Goal: Task Accomplishment & Management: Manage account settings

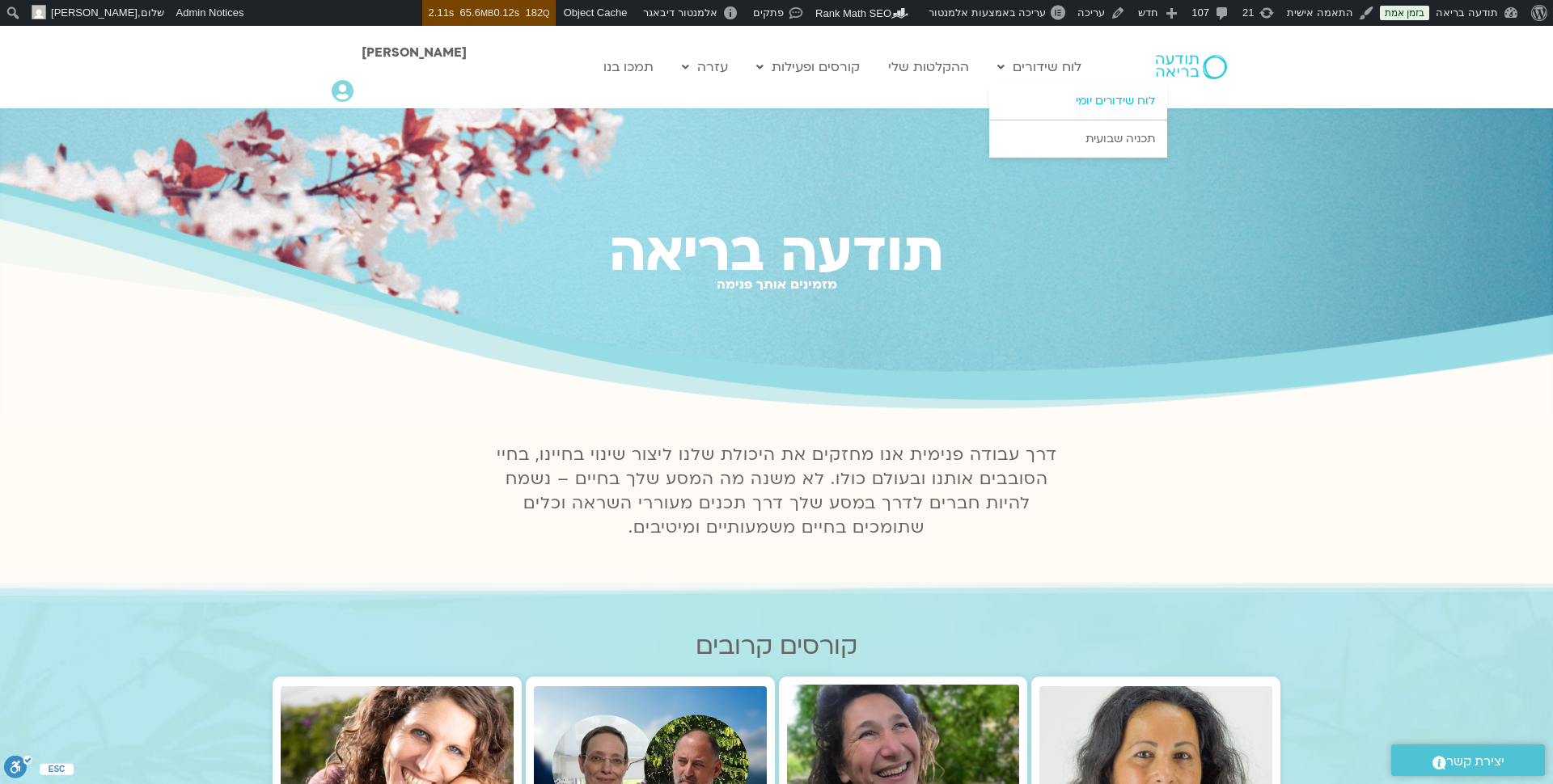
click at [1089, 101] on link "לוח שידורים יומי" at bounding box center [1078, 101] width 178 height 37
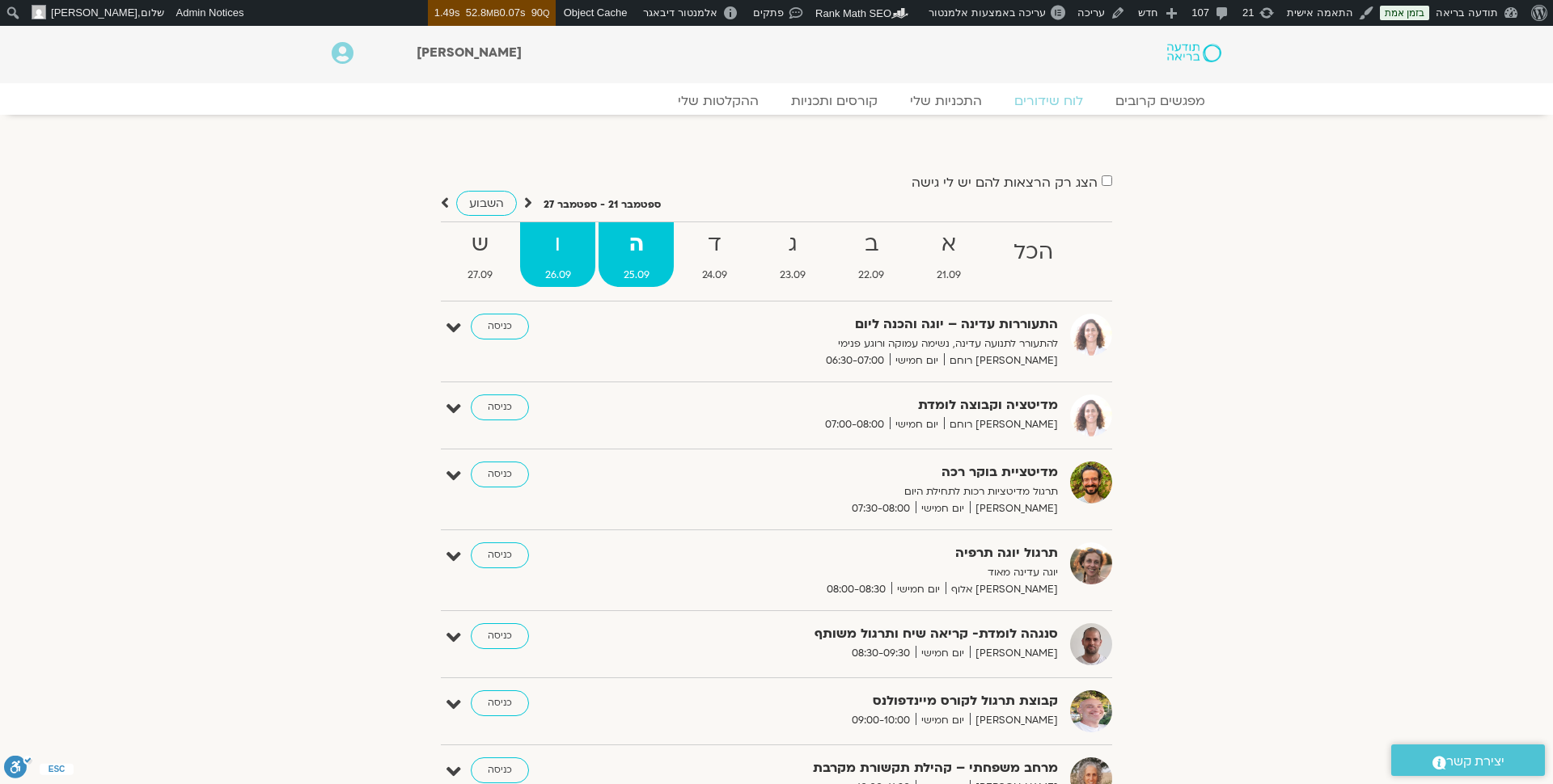
click at [554, 264] on link "ו 26.09" at bounding box center [557, 255] width 76 height 64
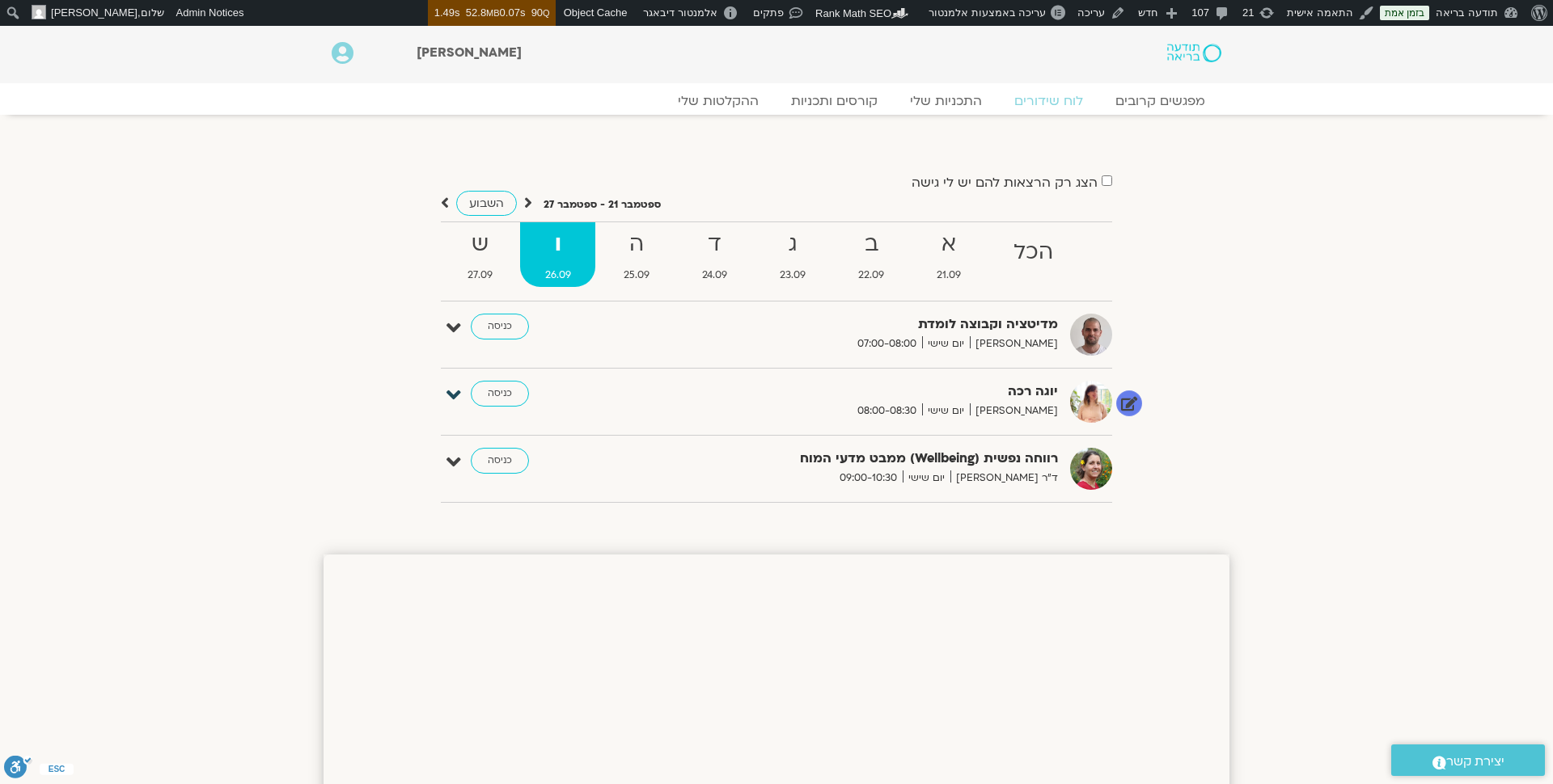
click at [451, 396] on icon at bounding box center [454, 395] width 15 height 23
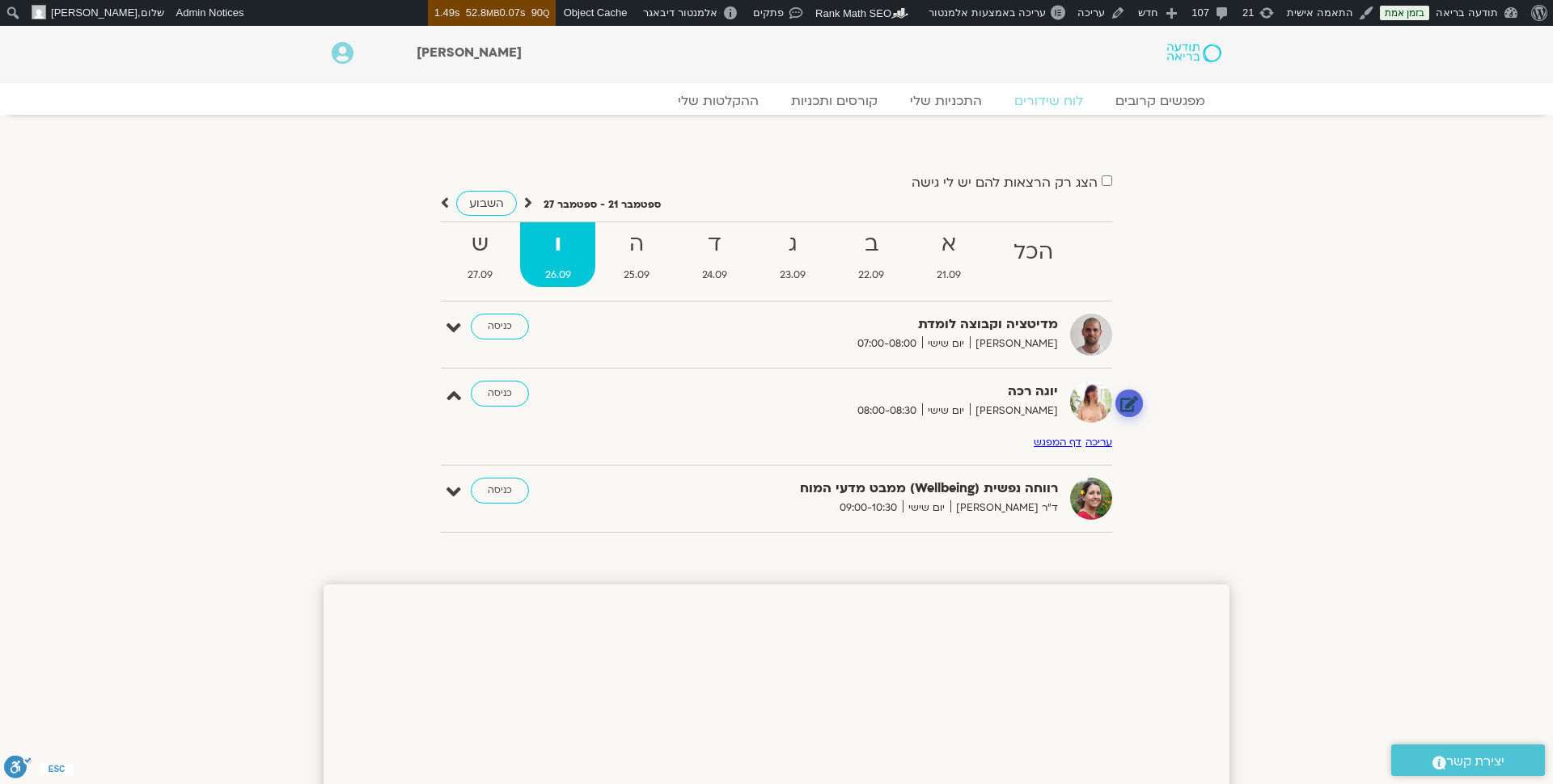
click at [1133, 399] on link at bounding box center [1130, 402] width 29 height 29
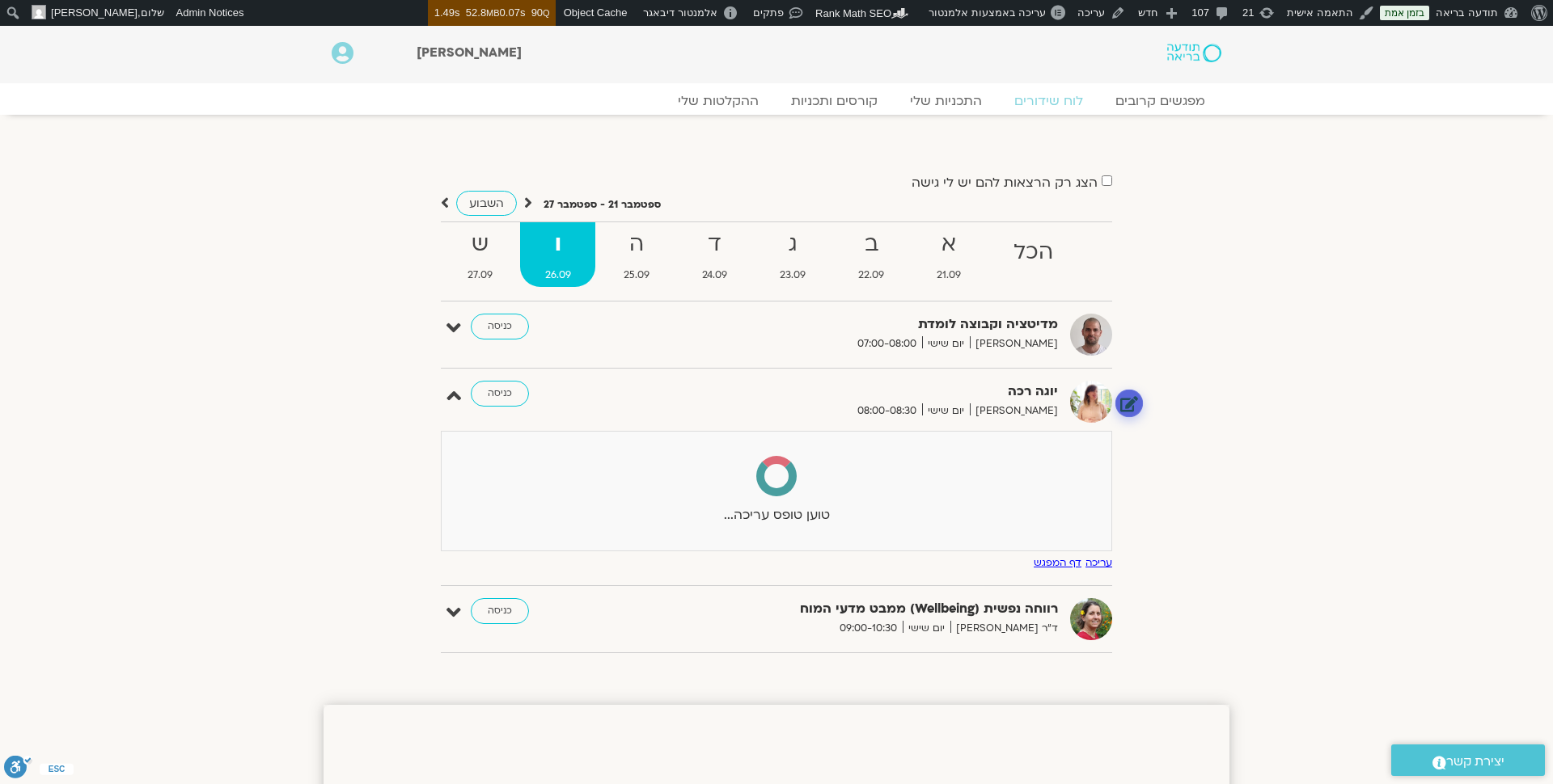
select select
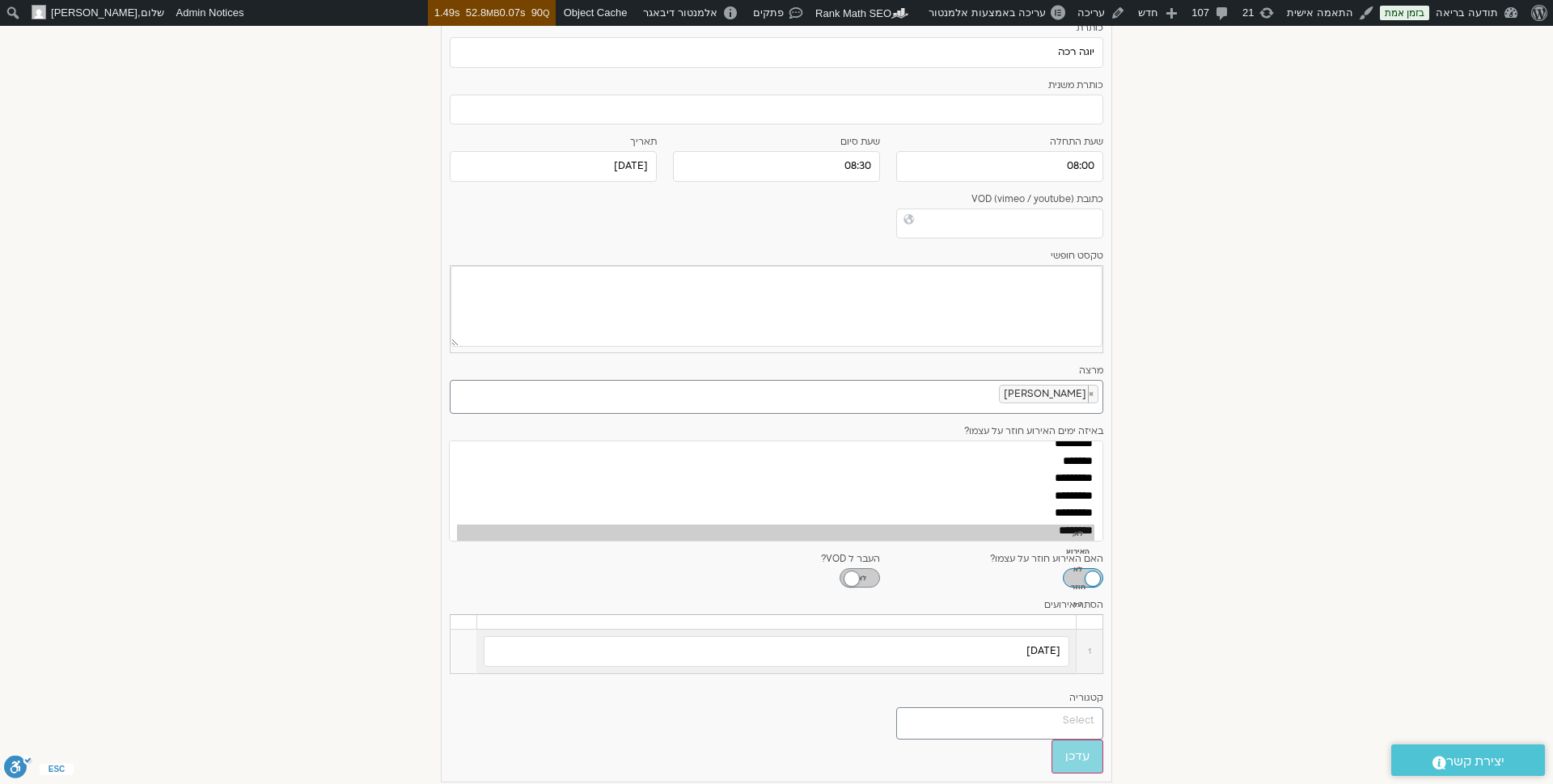
scroll to position [448, 0]
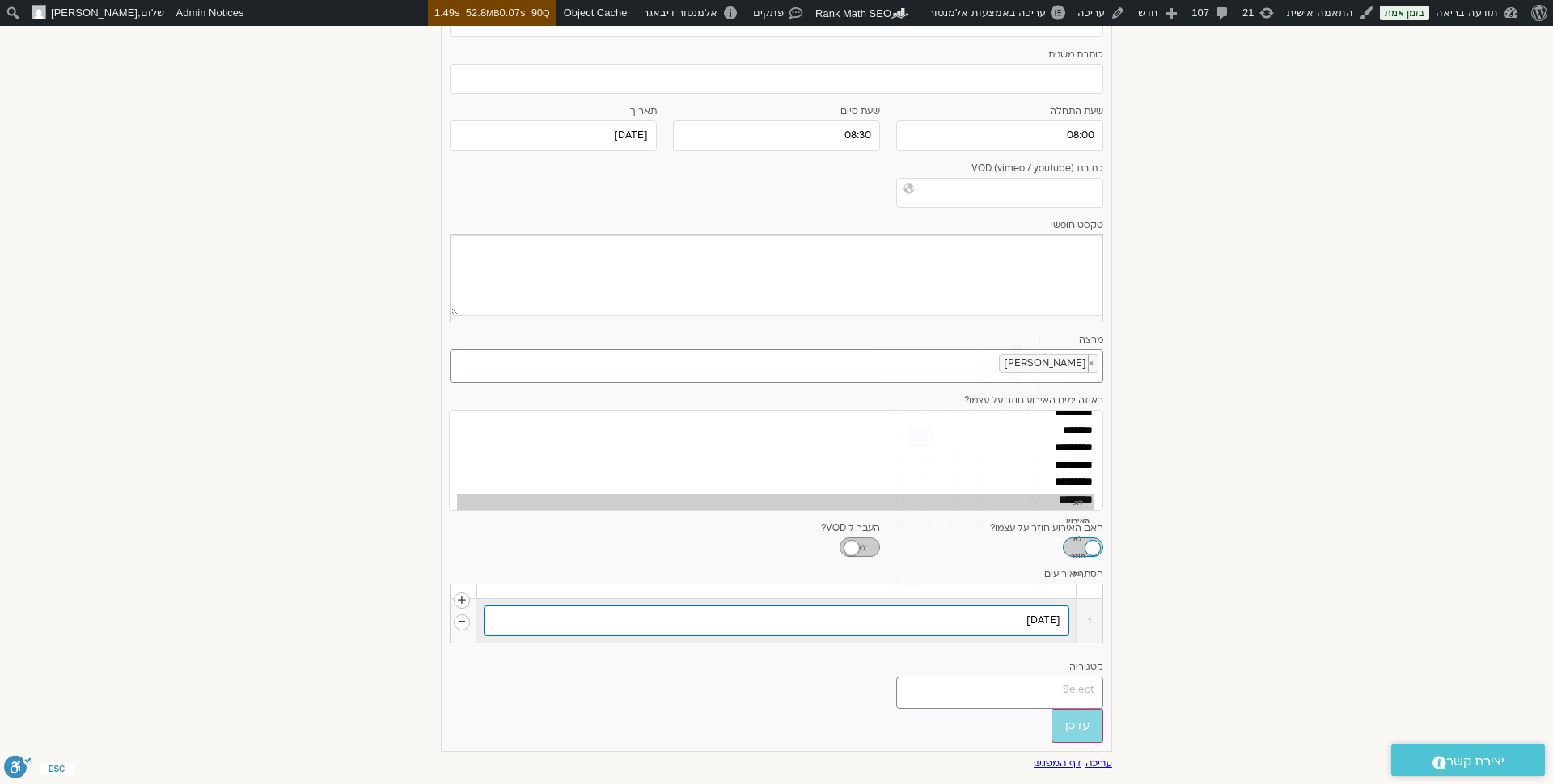
click at [977, 615] on input "01/08/2025" at bounding box center [776, 621] width 586 height 30
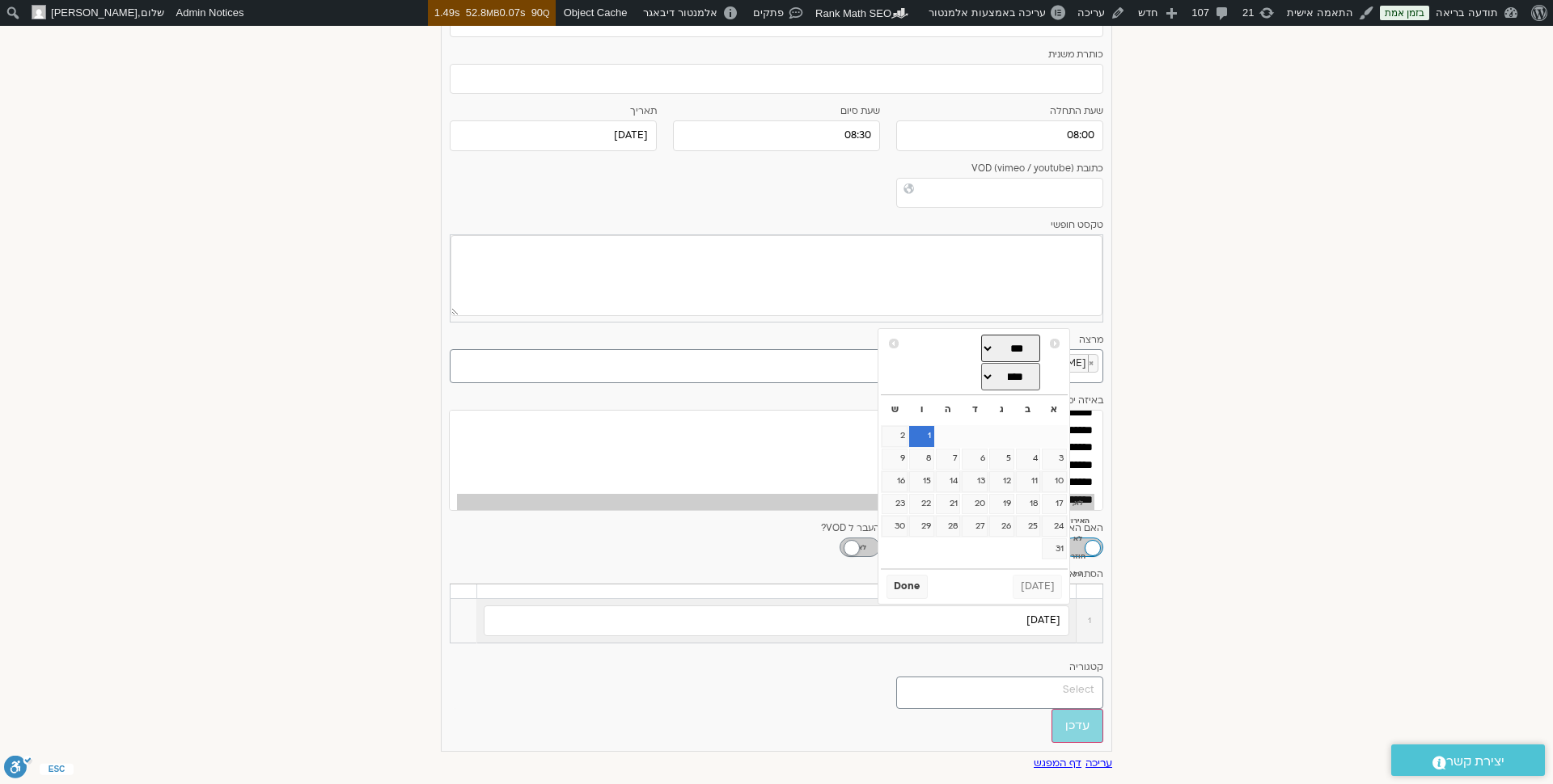
click at [983, 345] on select "*** *** *** *** *** *** *** *** *** *** *** ***" at bounding box center [1010, 349] width 60 height 28
click at [926, 502] on link "26" at bounding box center [922, 504] width 24 height 21
type input "26/09/2025"
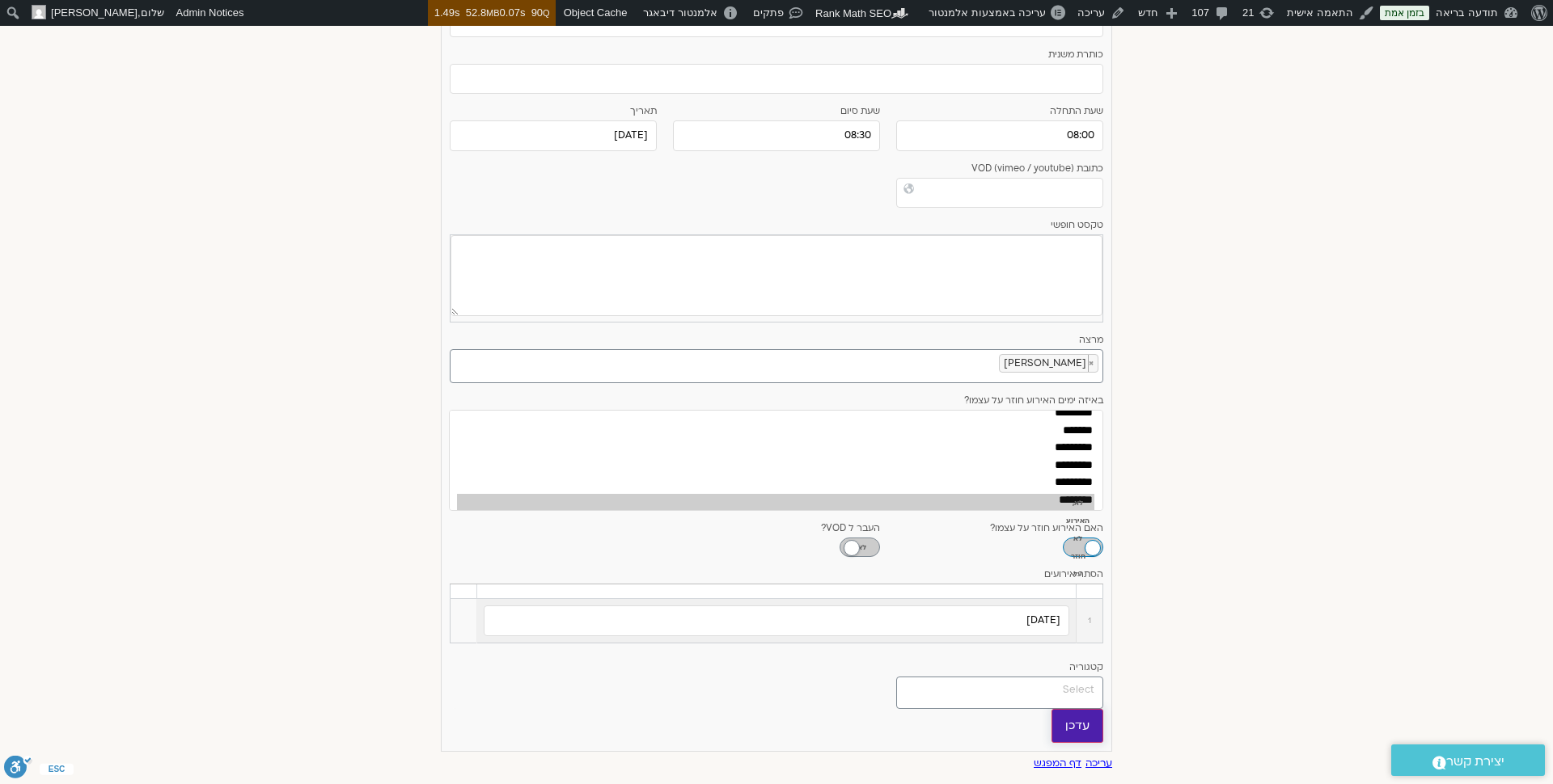
click at [1077, 722] on input "עדכן" at bounding box center [1077, 726] width 52 height 34
type input "עדכן"
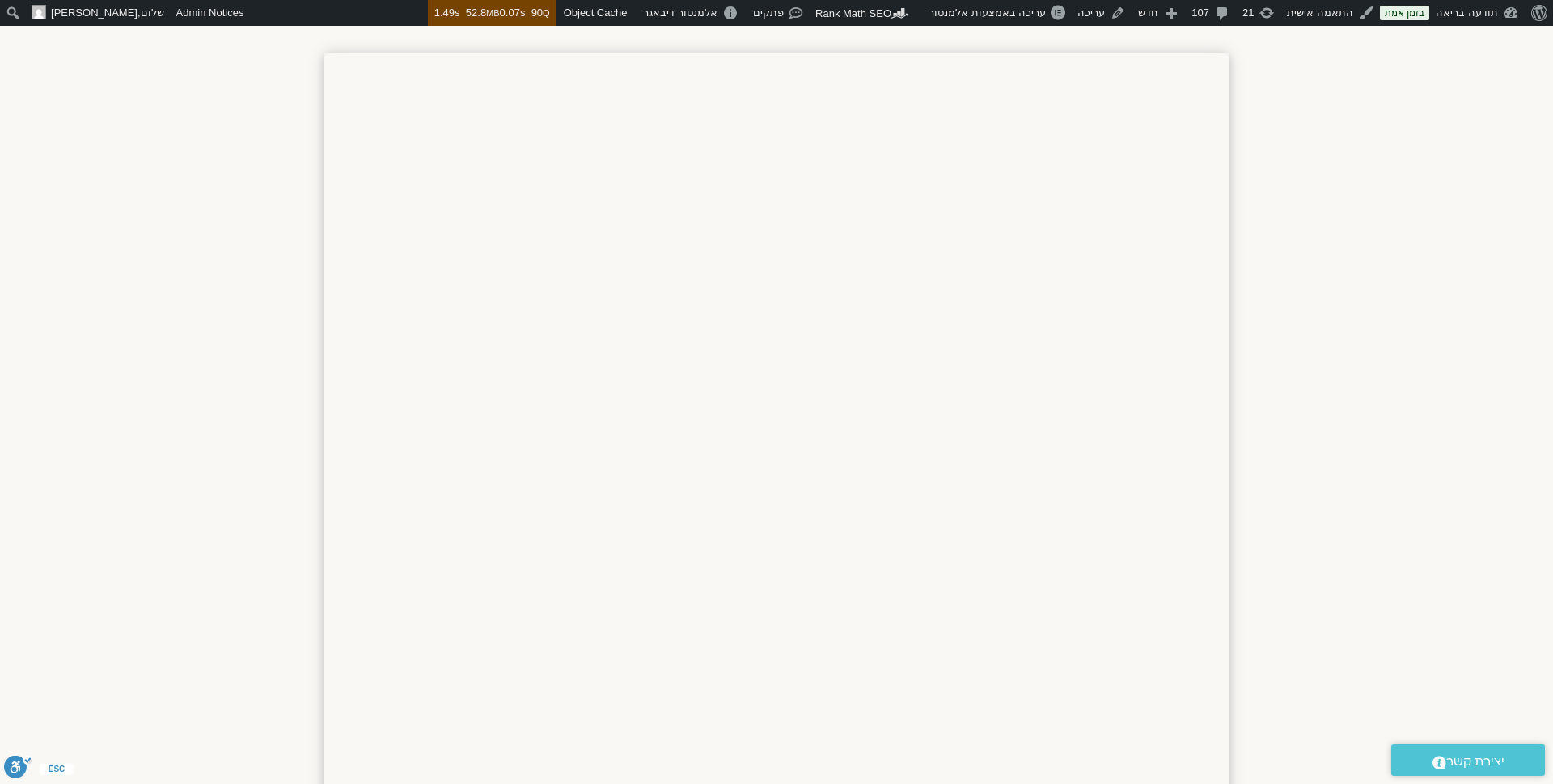
scroll to position [469, 0]
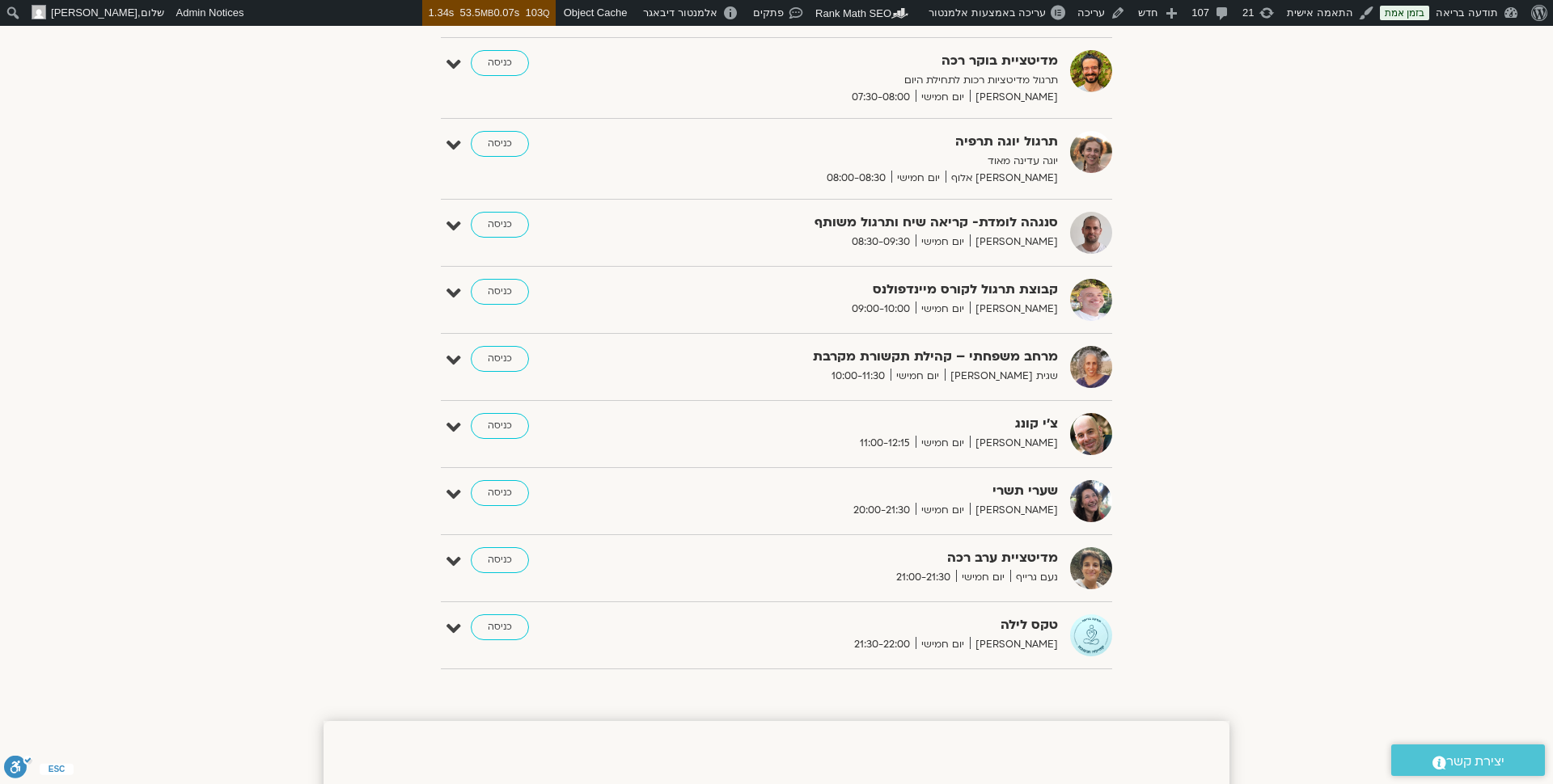
scroll to position [186, 0]
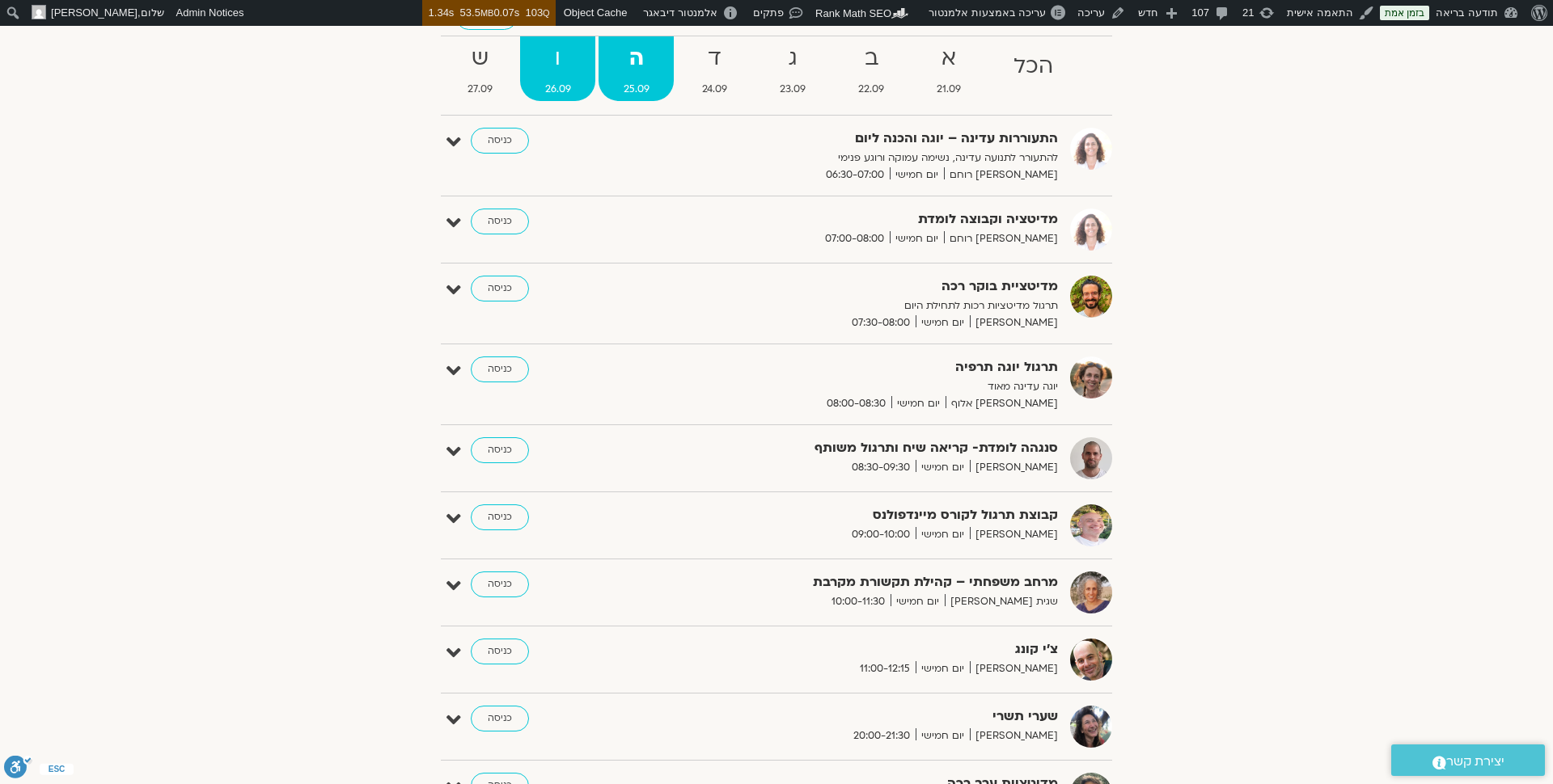
click at [557, 70] on strong "ו" at bounding box center [557, 59] width 76 height 37
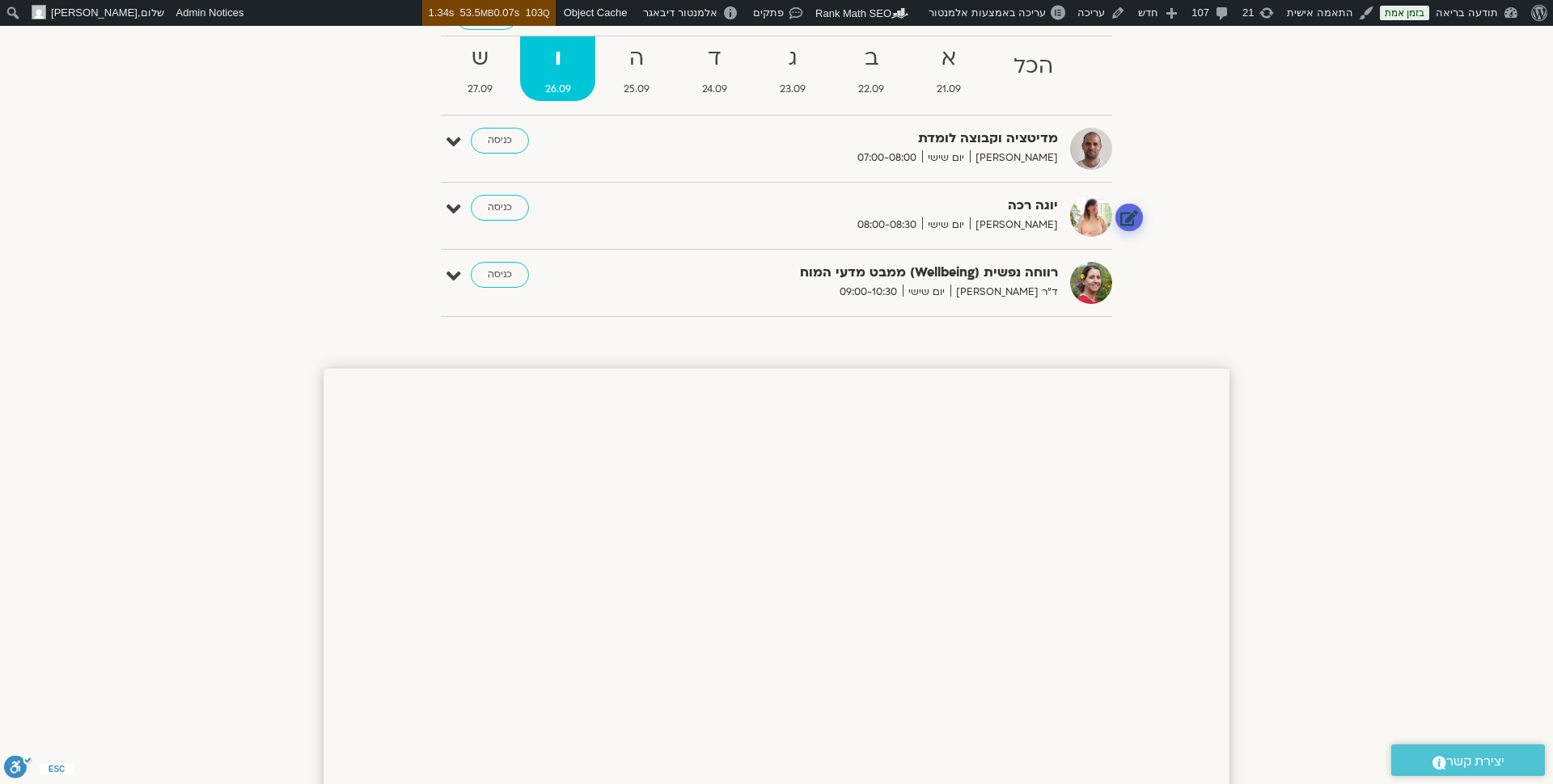
click at [1126, 214] on link at bounding box center [1130, 216] width 29 height 29
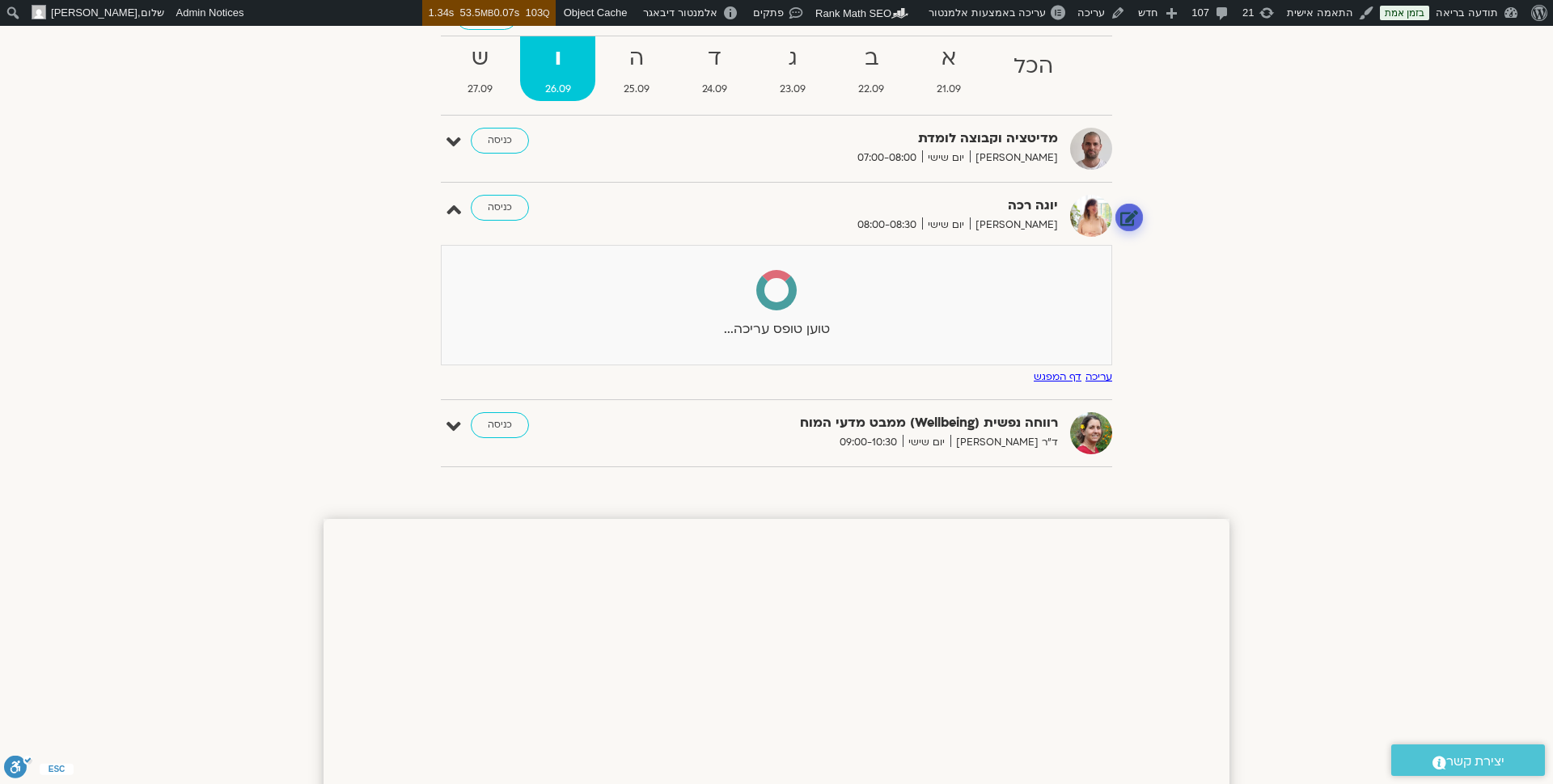
select select
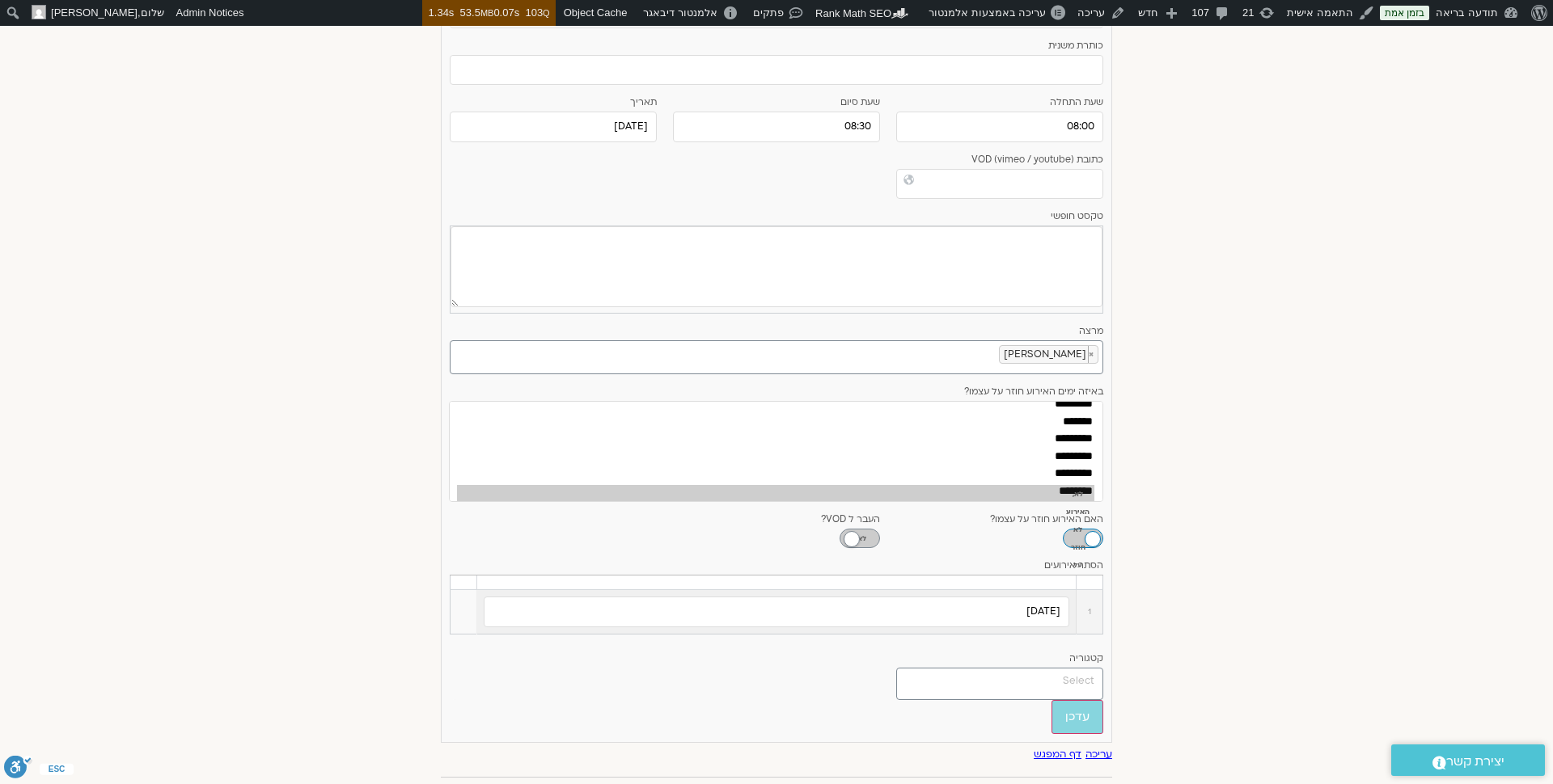
scroll to position [480, 0]
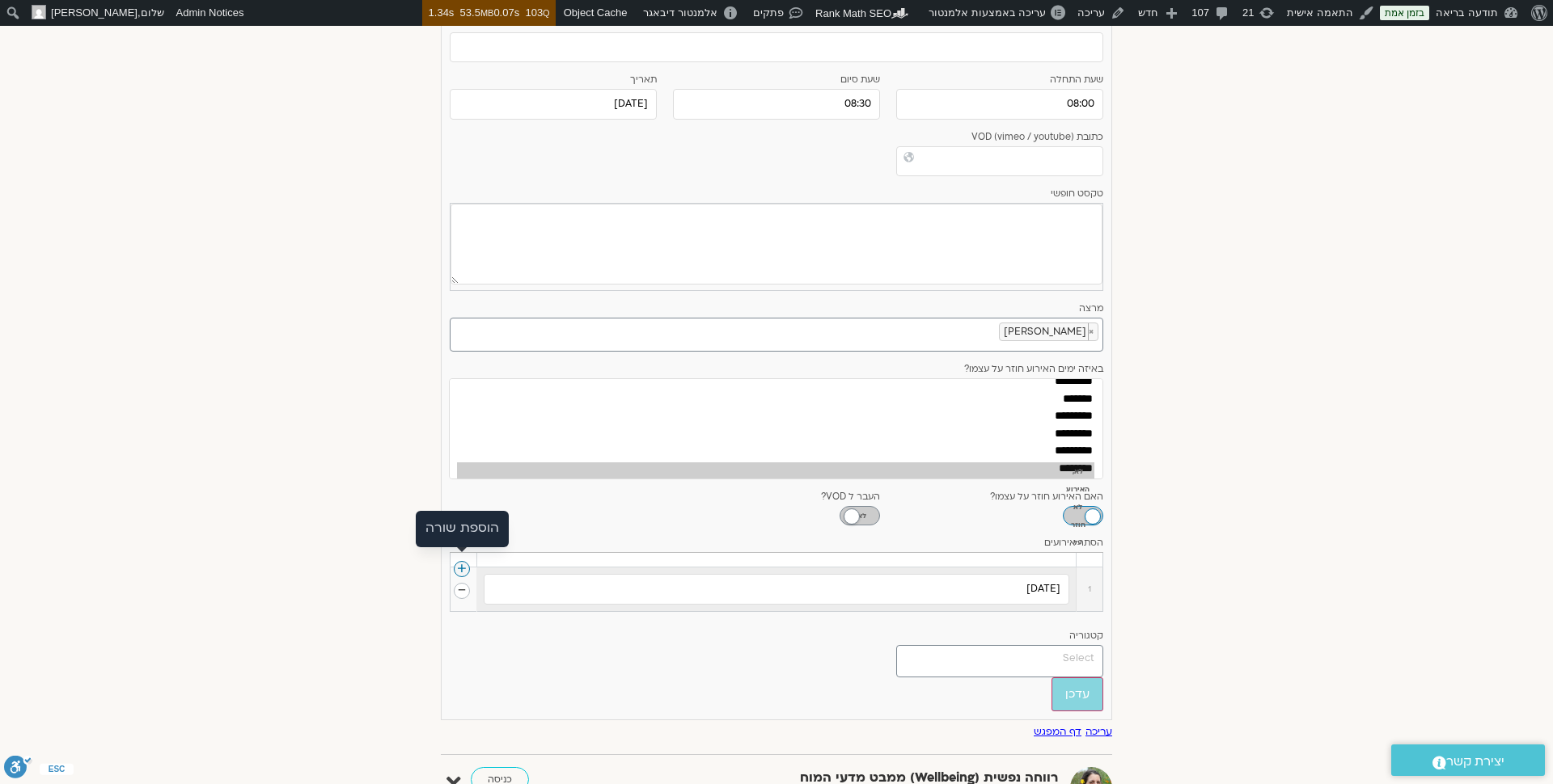
click at [458, 562] on link at bounding box center [462, 569] width 17 height 17
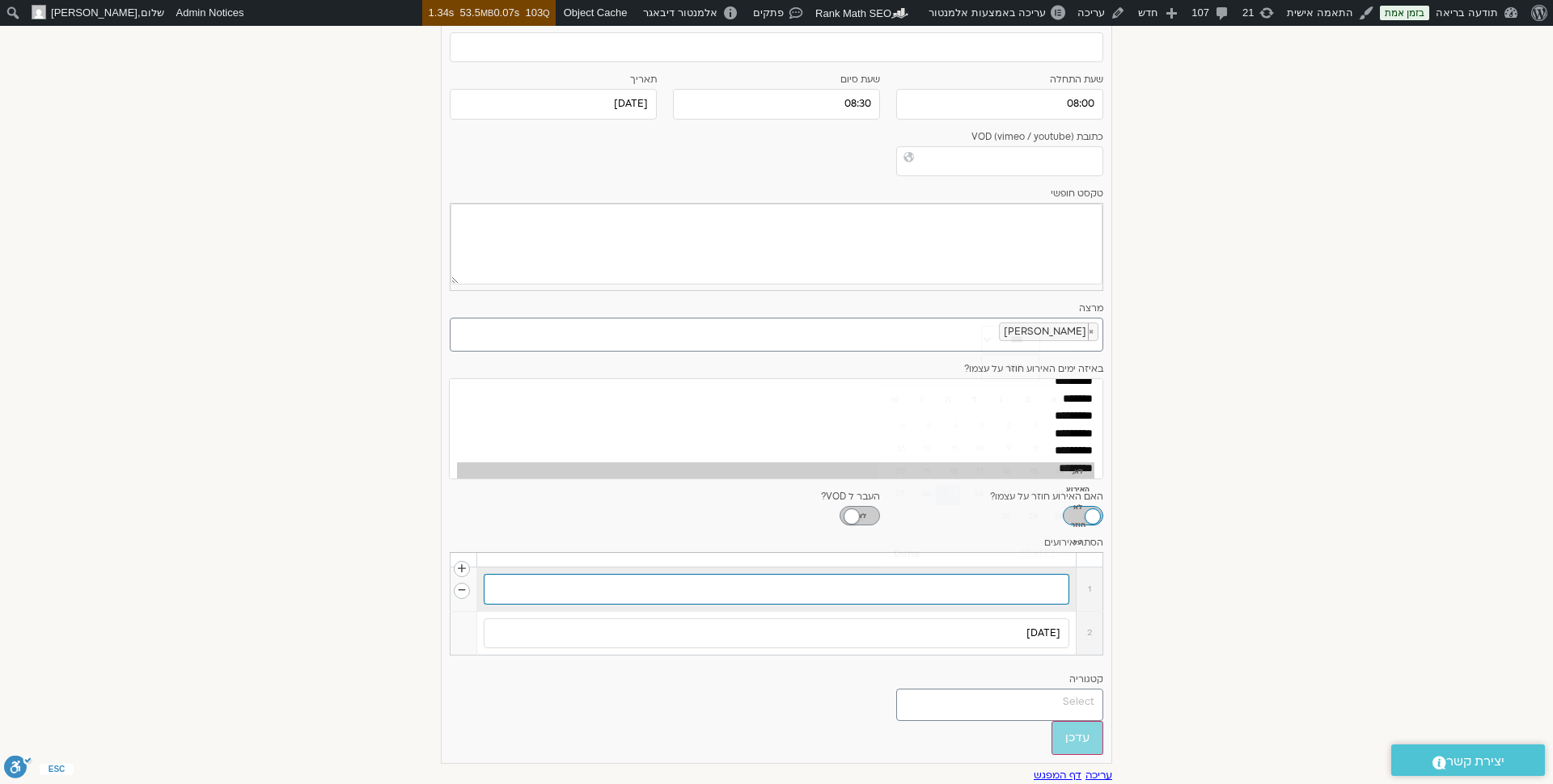
click at [1012, 575] on input "text" at bounding box center [776, 588] width 586 height 30
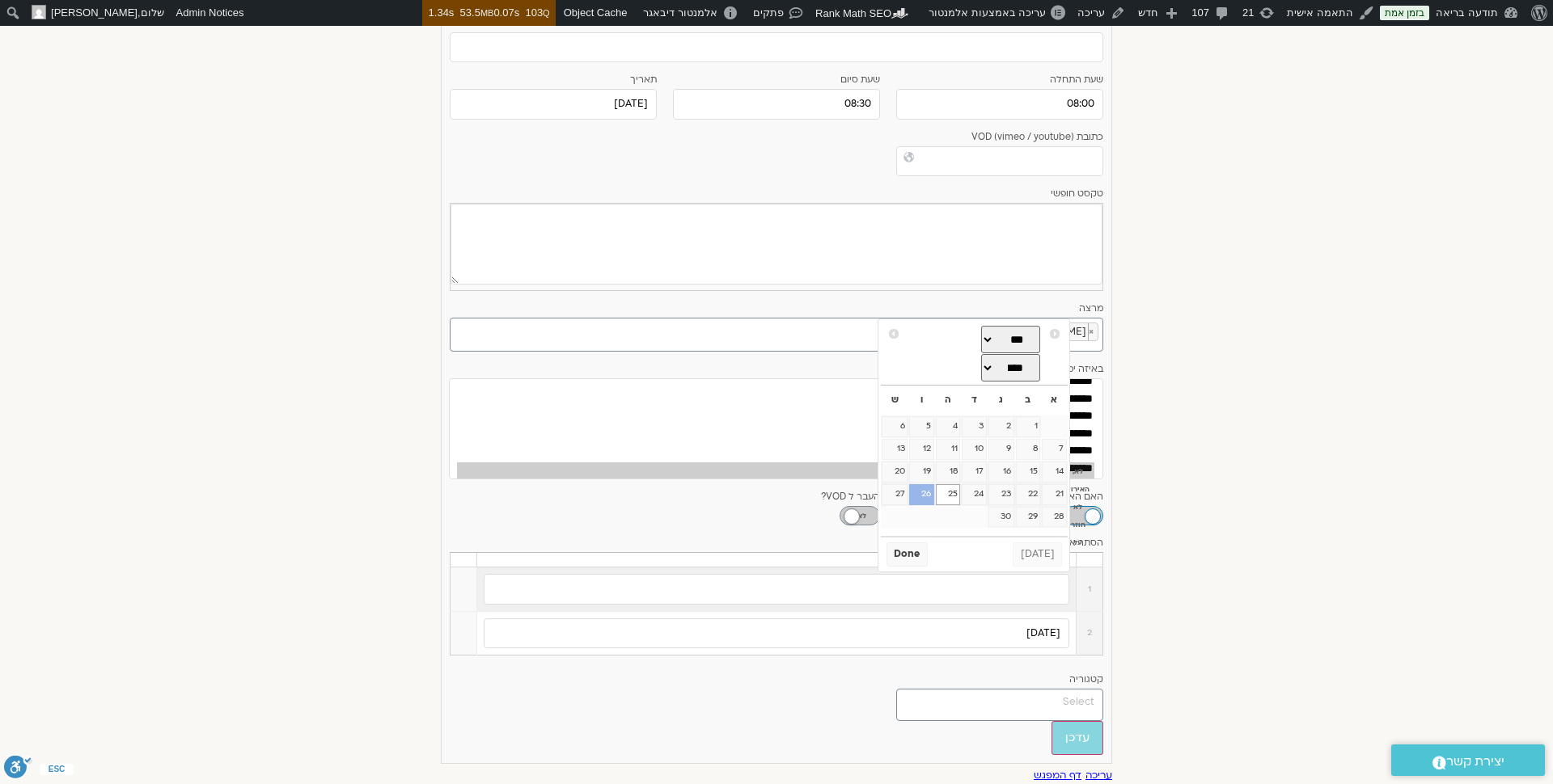
click at [927, 493] on link "26" at bounding box center [922, 495] width 24 height 21
type input "26/09/2025"
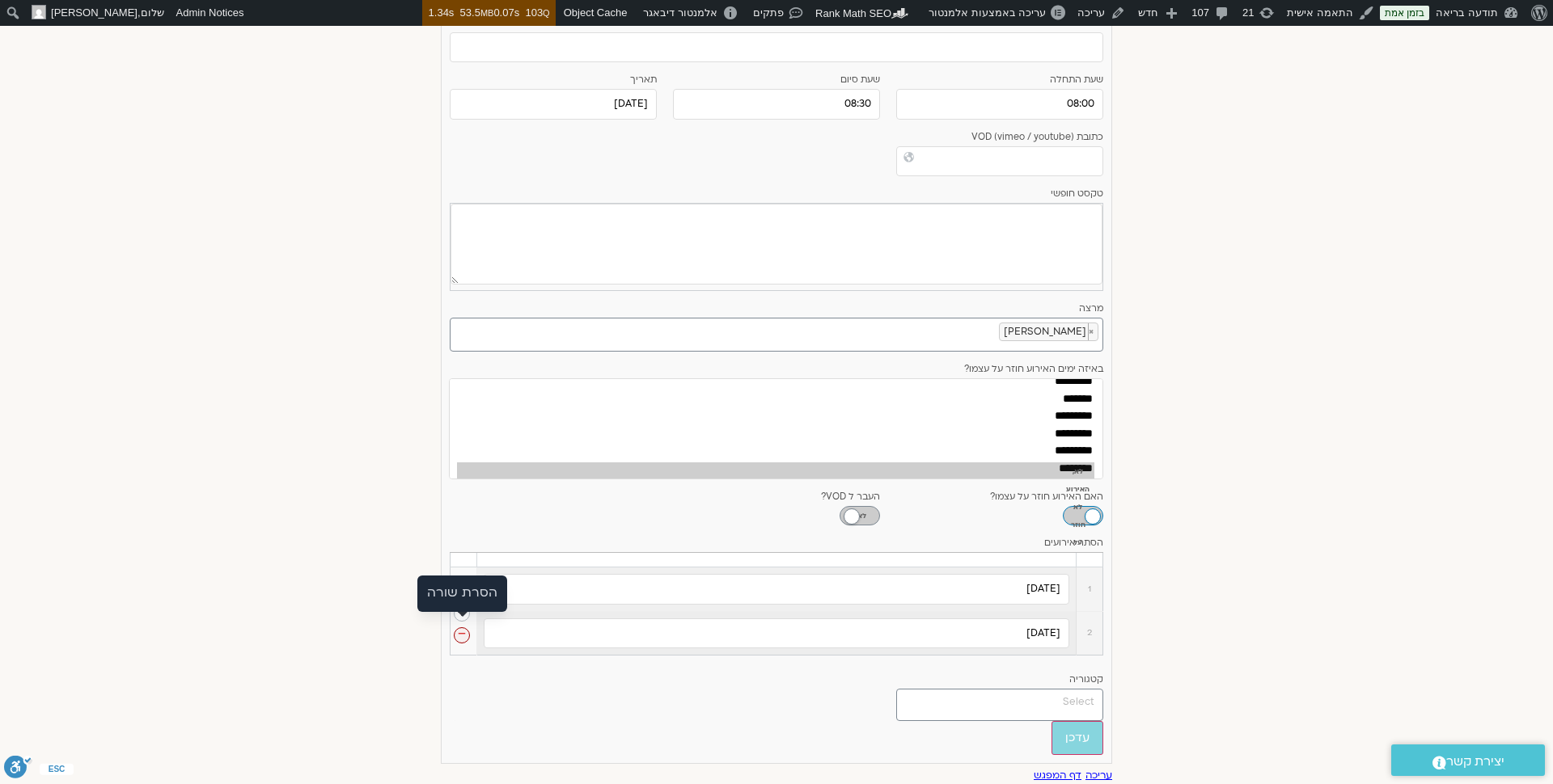
click at [460, 628] on link at bounding box center [462, 635] width 17 height 17
click at [441, 590] on link "הסר" at bounding box center [441, 593] width 26 height 17
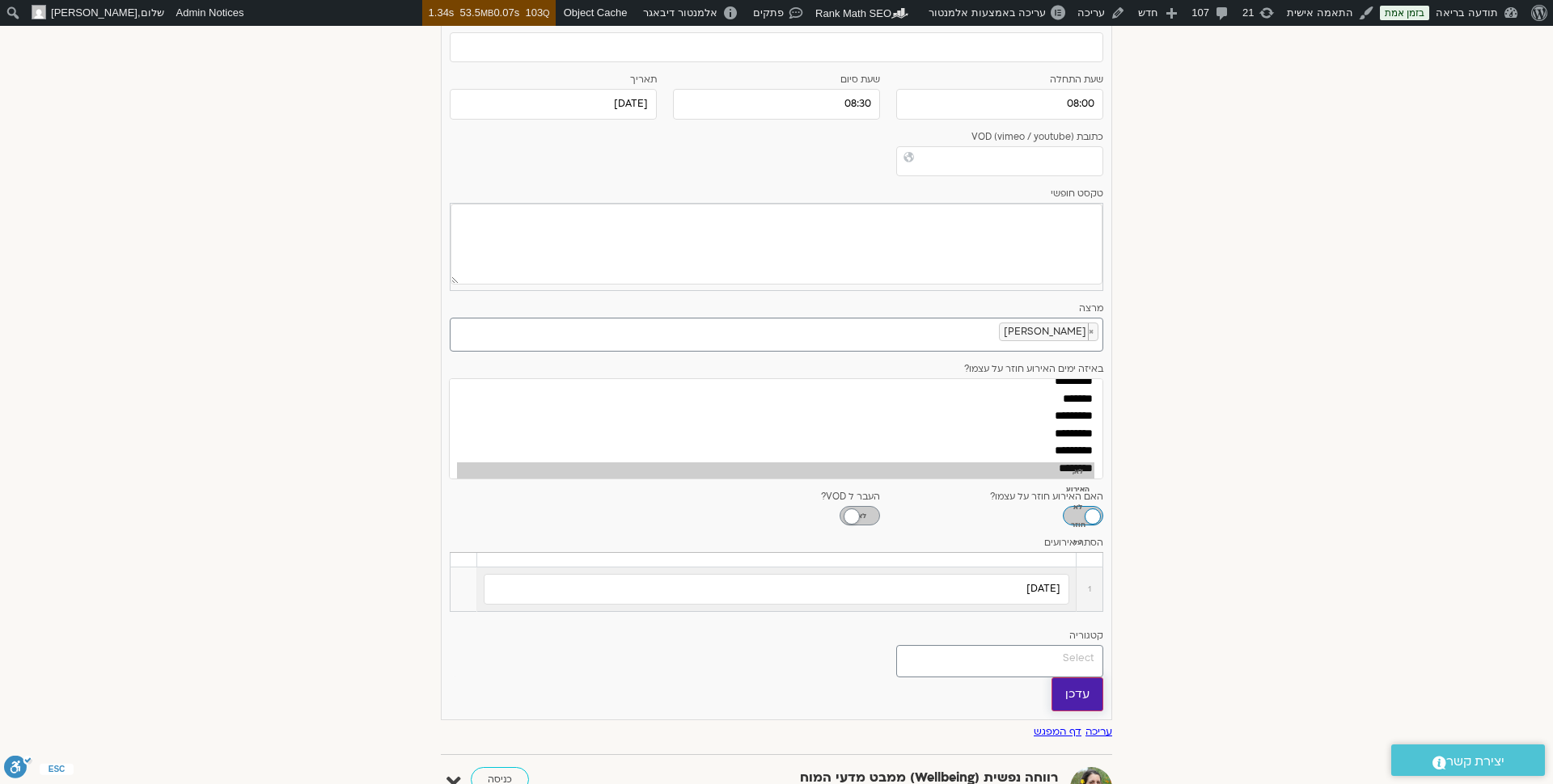
click at [1079, 683] on input "עדכן" at bounding box center [1077, 694] width 52 height 34
type input "עדכן"
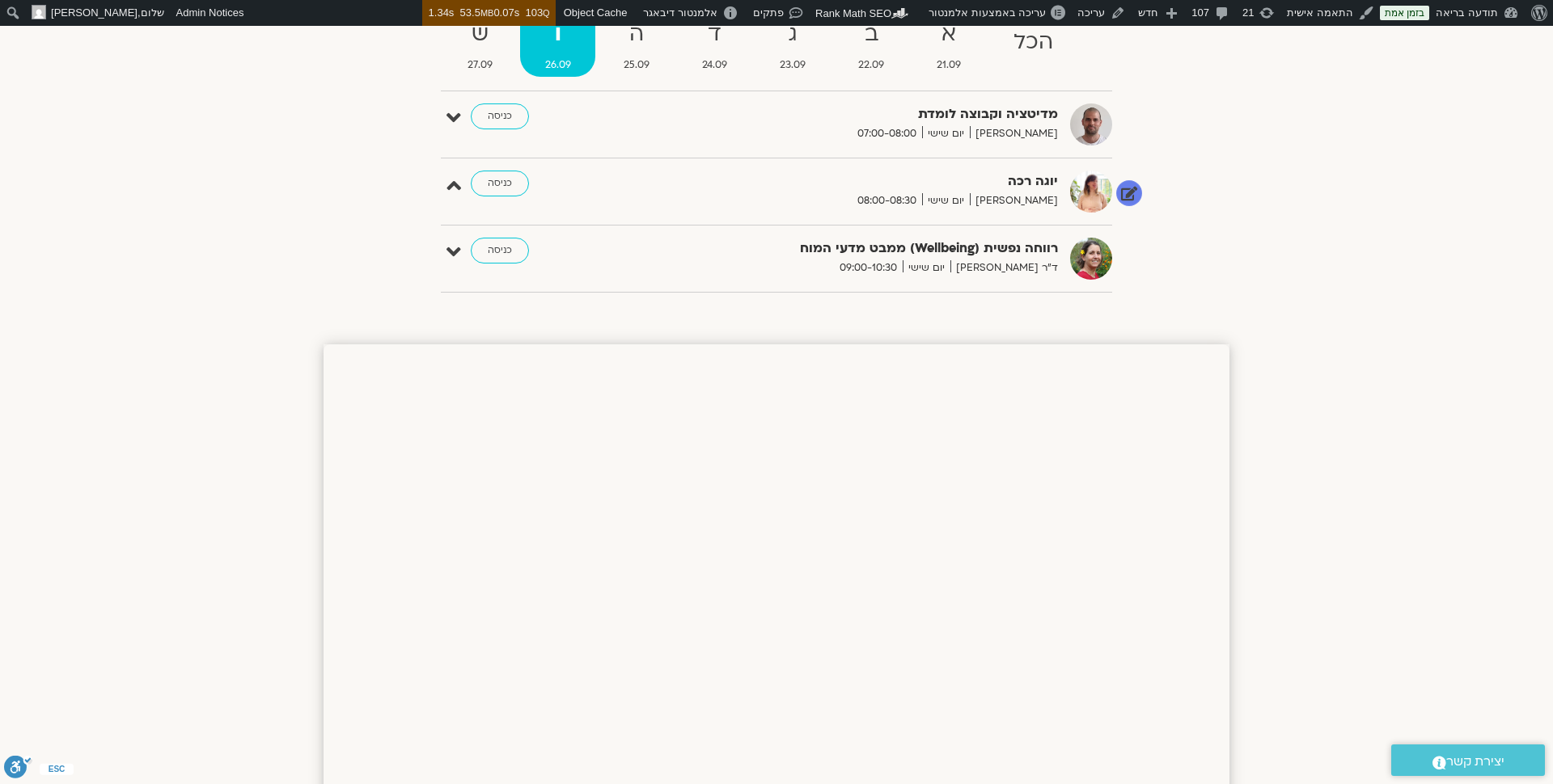
scroll to position [168, 0]
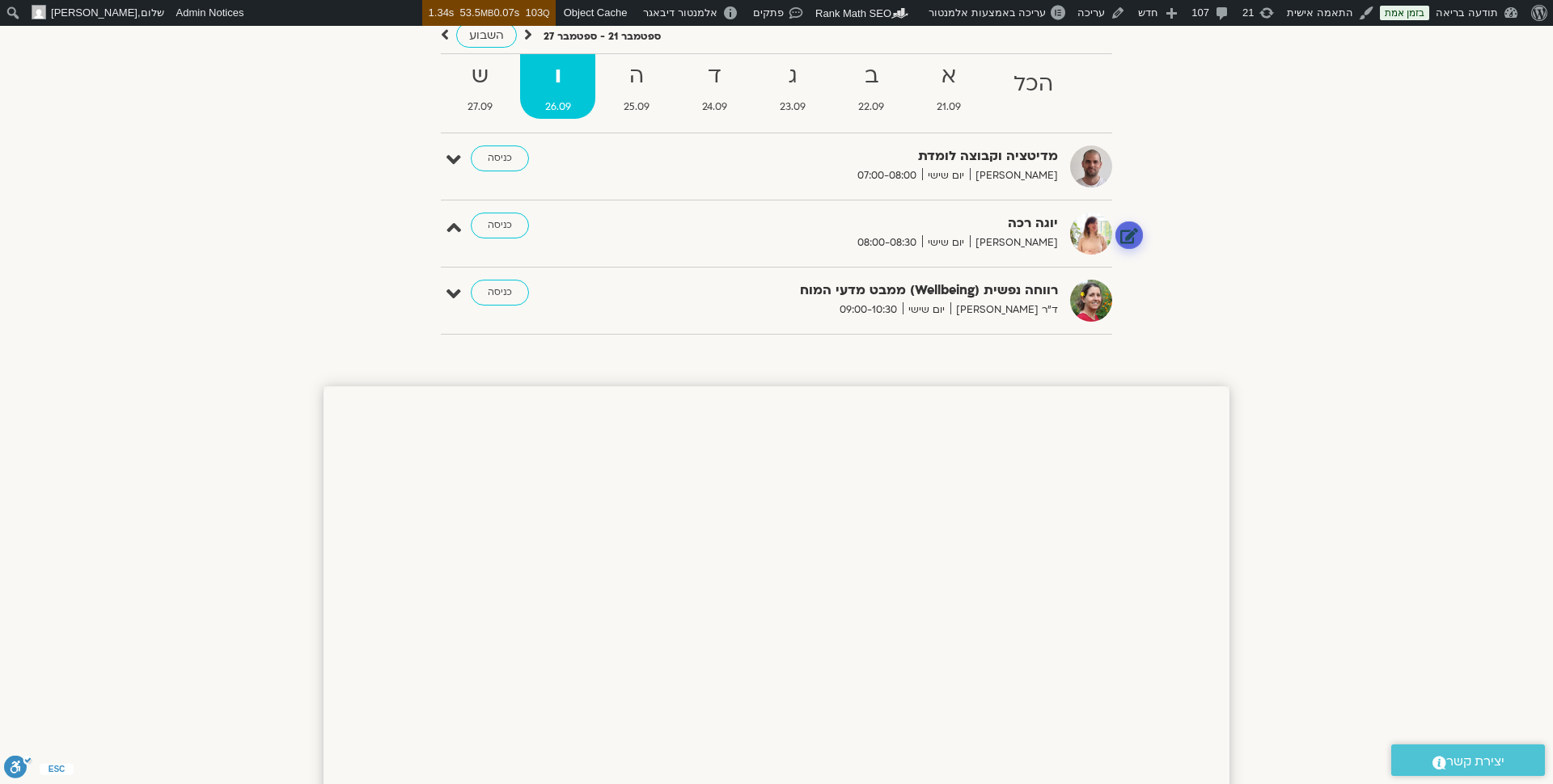
click at [1131, 232] on link at bounding box center [1130, 235] width 29 height 29
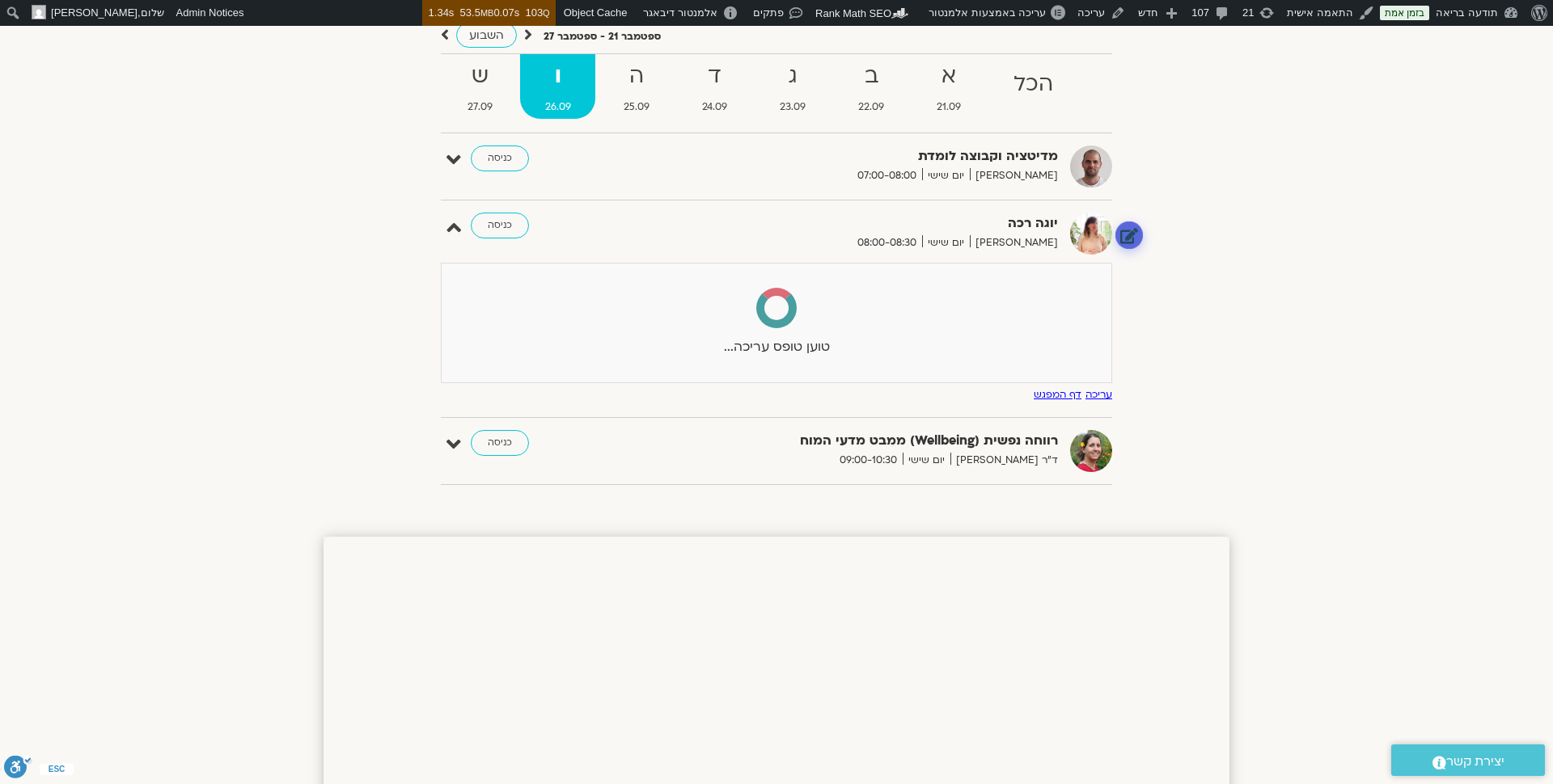
select select
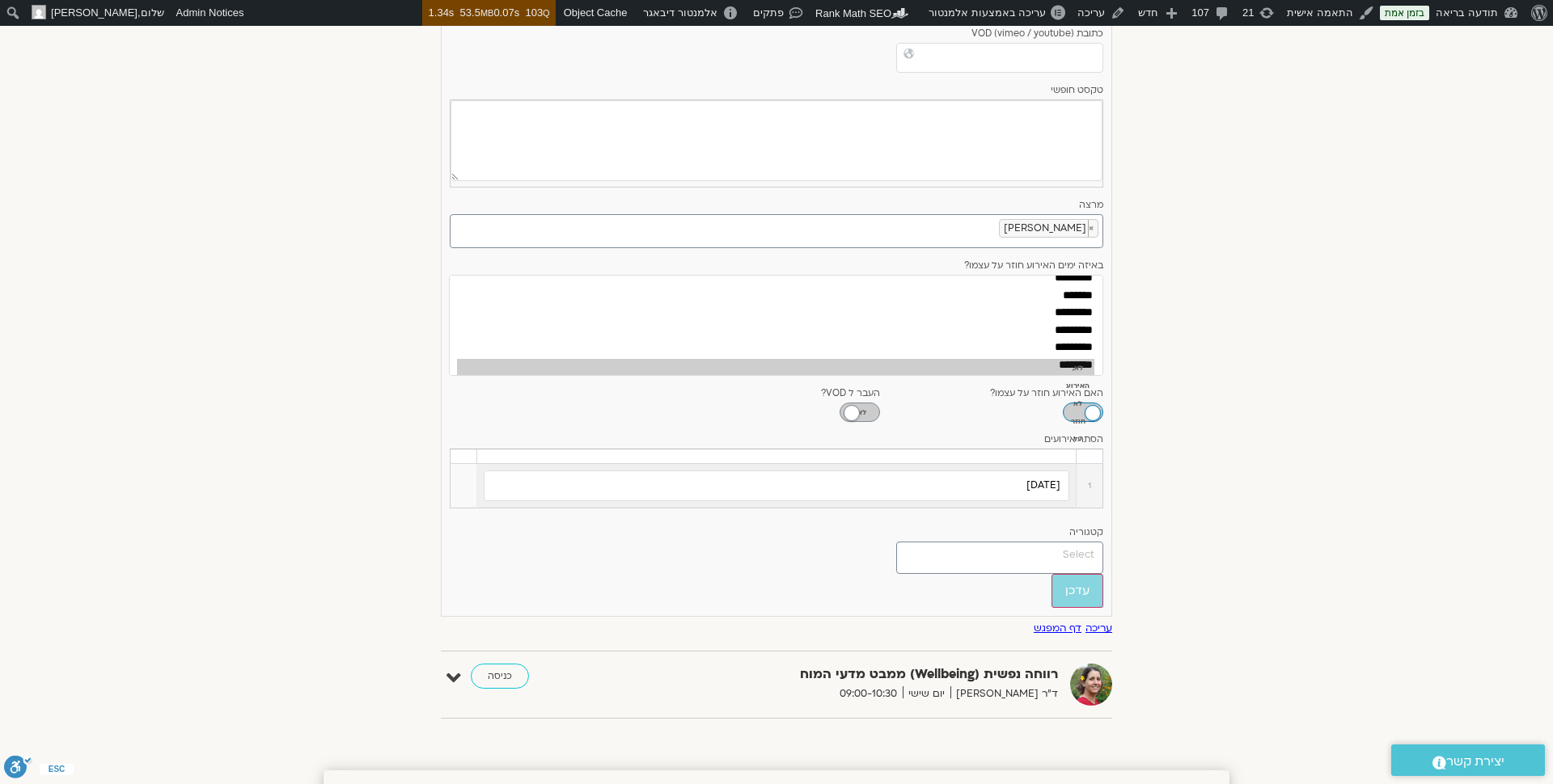
scroll to position [625, 0]
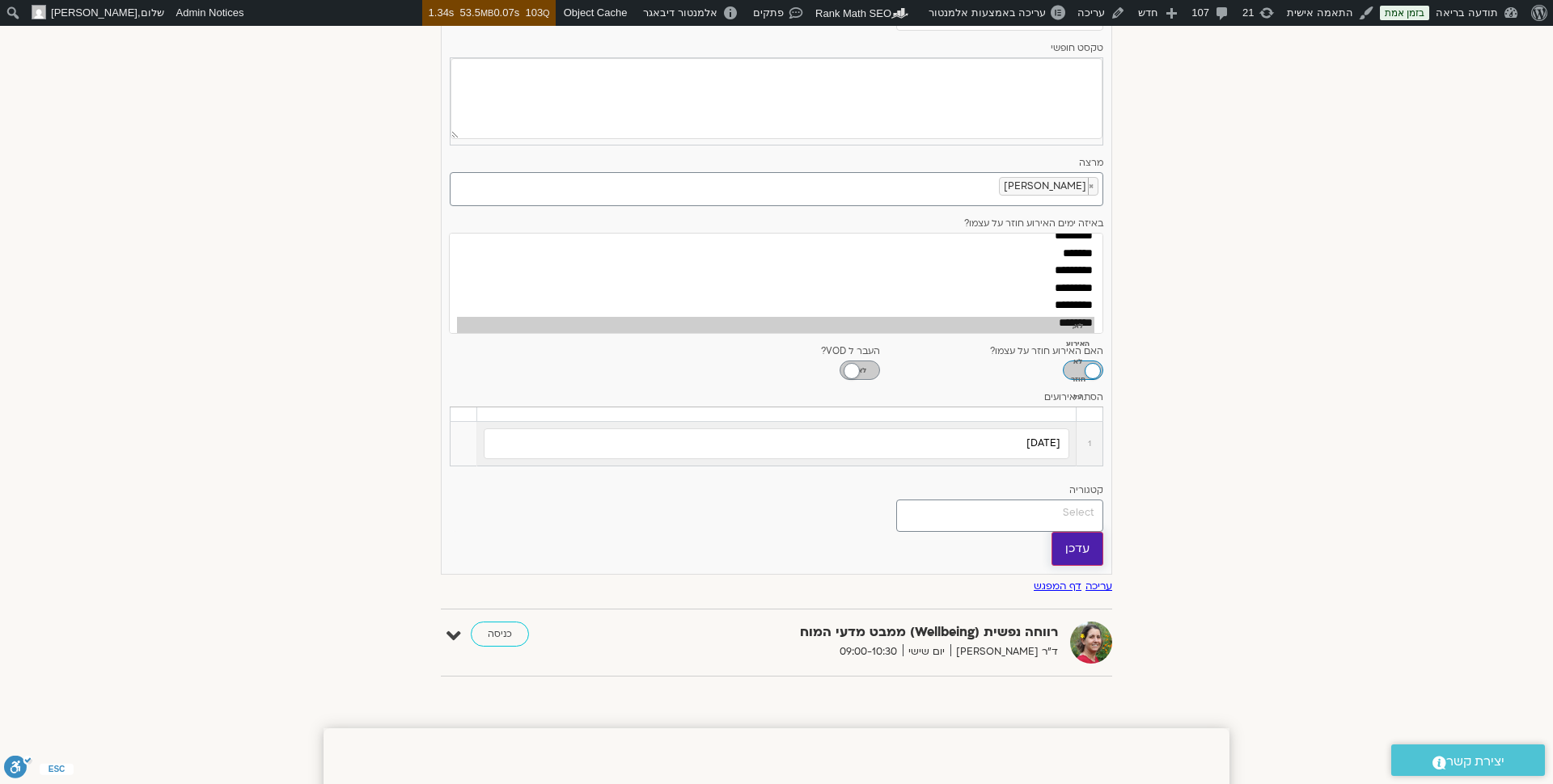
click at [1084, 534] on input "עדכן" at bounding box center [1077, 548] width 52 height 34
type input "עדכן"
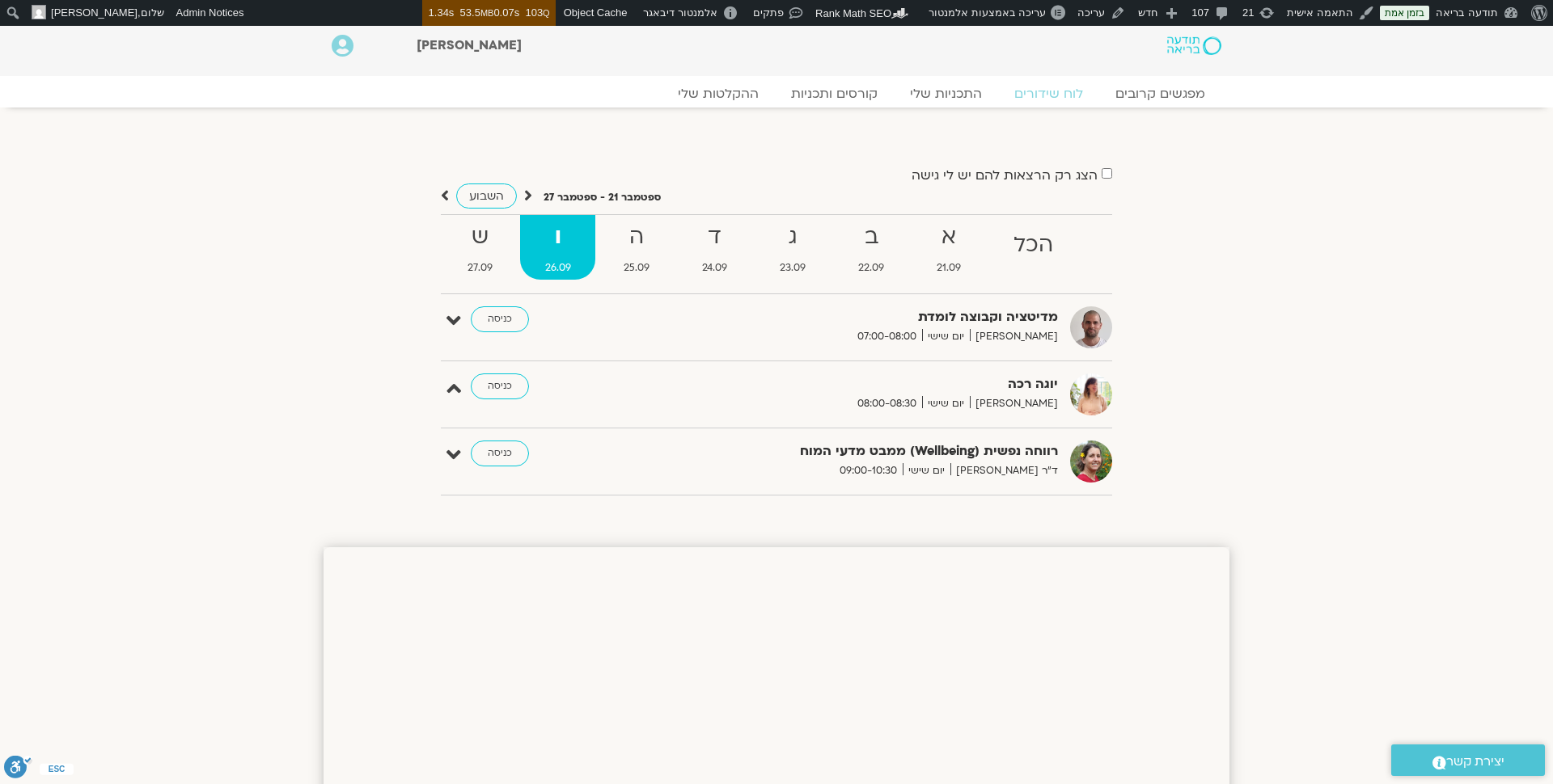
scroll to position [0, 0]
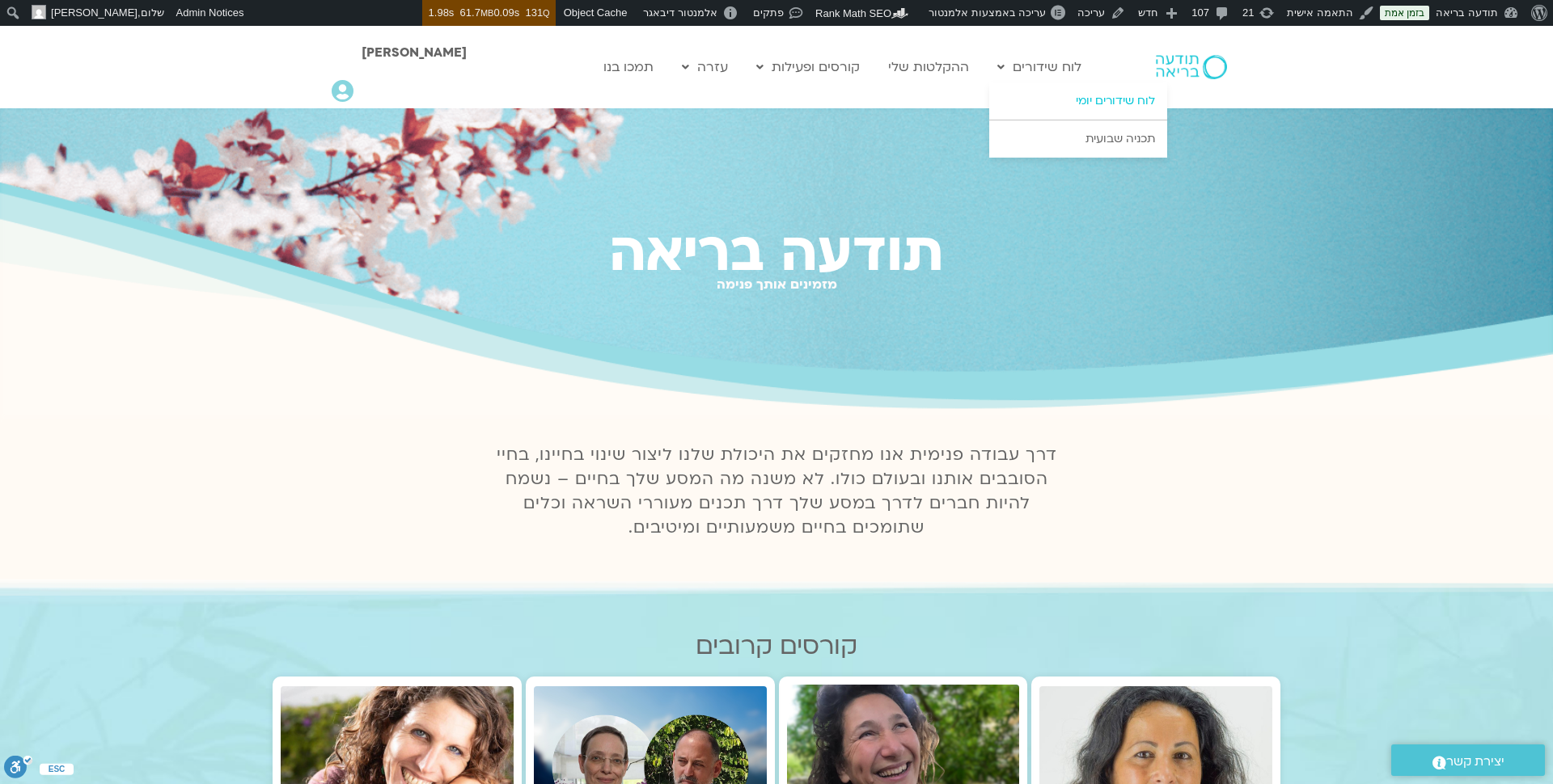
click at [1089, 109] on link "לוח שידורים יומי" at bounding box center [1078, 101] width 178 height 37
click at [1120, 102] on link "לוח שידורים יומי" at bounding box center [1078, 101] width 178 height 37
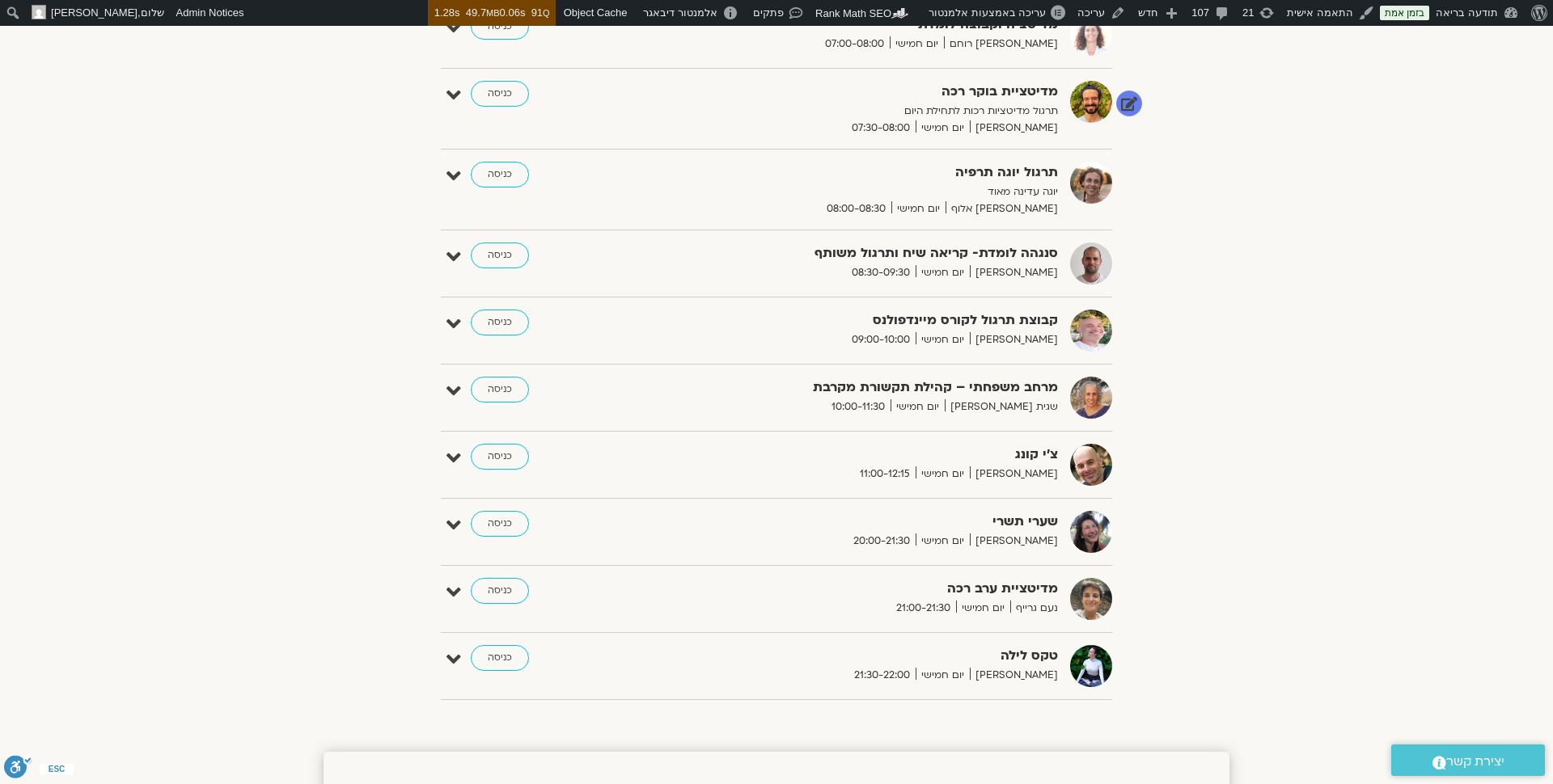
scroll to position [392, 0]
